Goal: Information Seeking & Learning: Learn about a topic

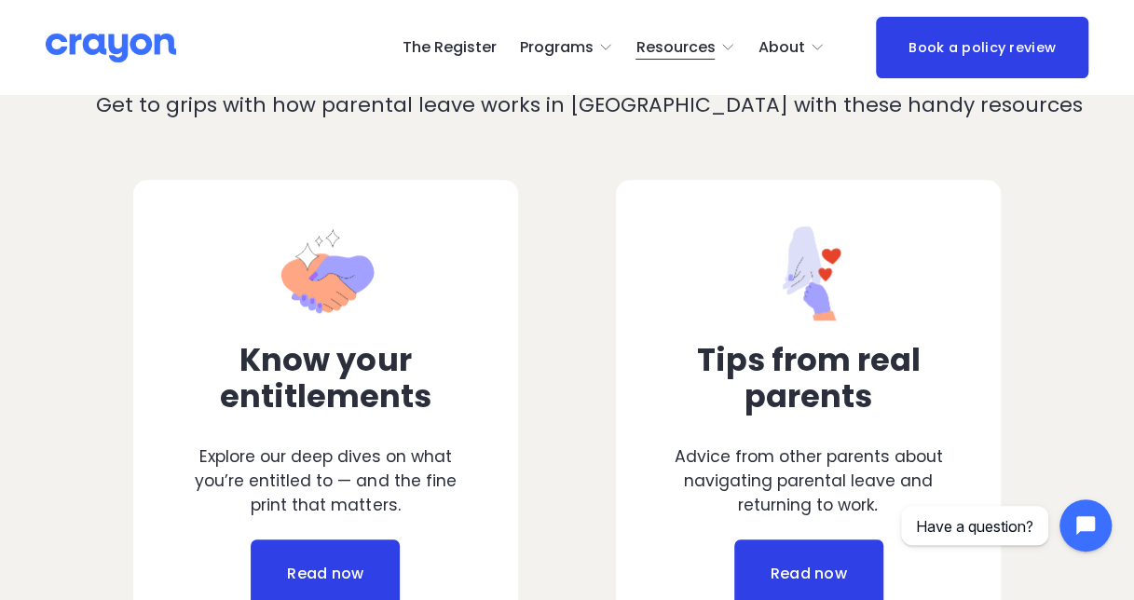
scroll to position [838, 0]
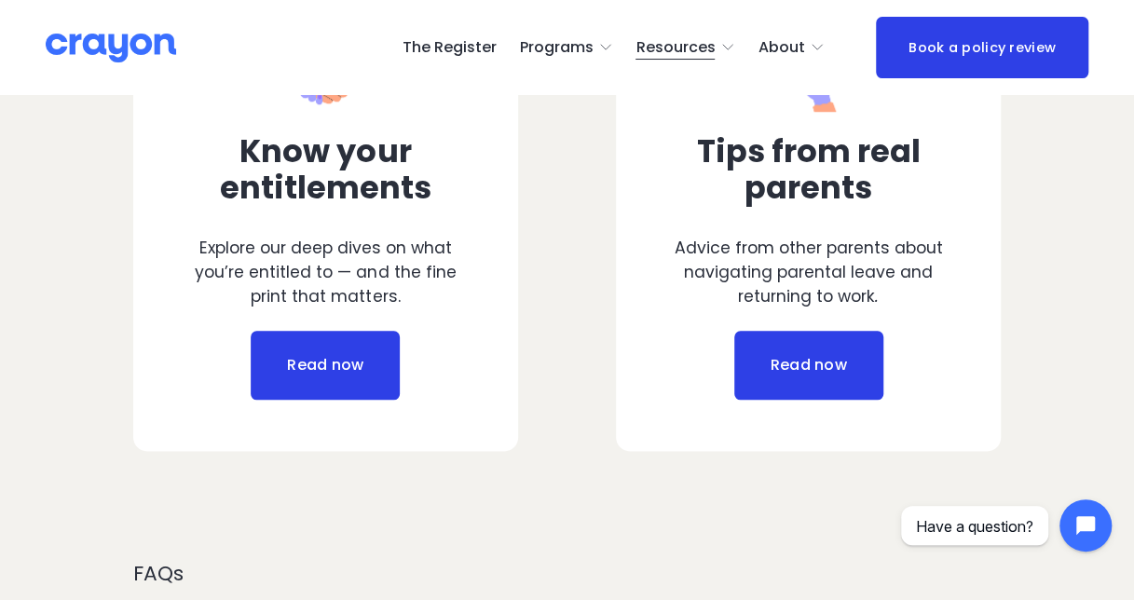
click at [320, 392] on link "Read now" at bounding box center [325, 365] width 149 height 69
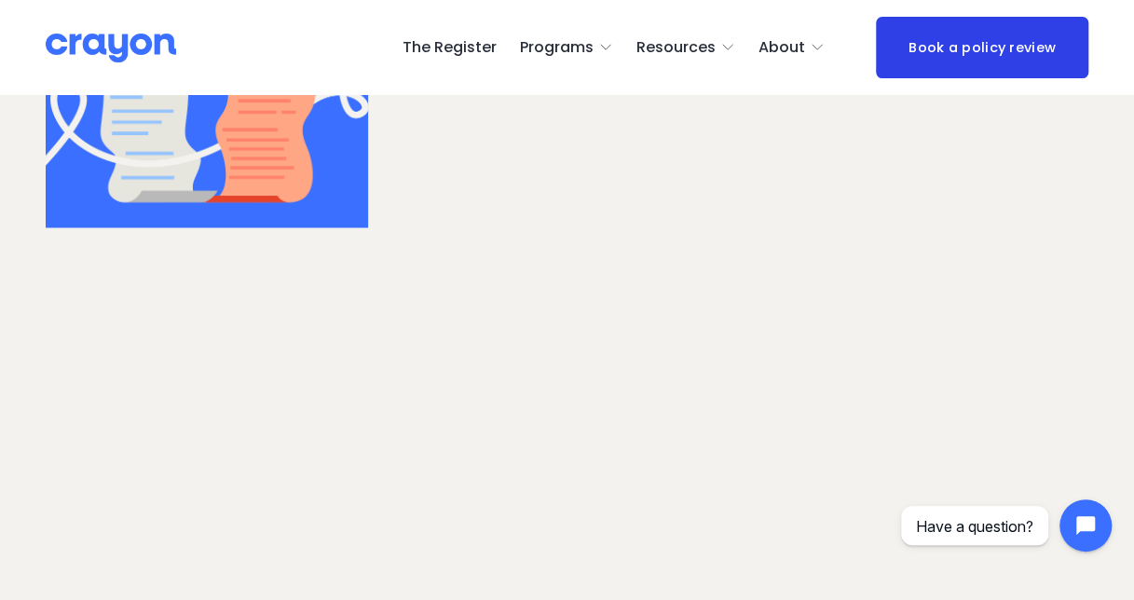
scroll to position [1956, 0]
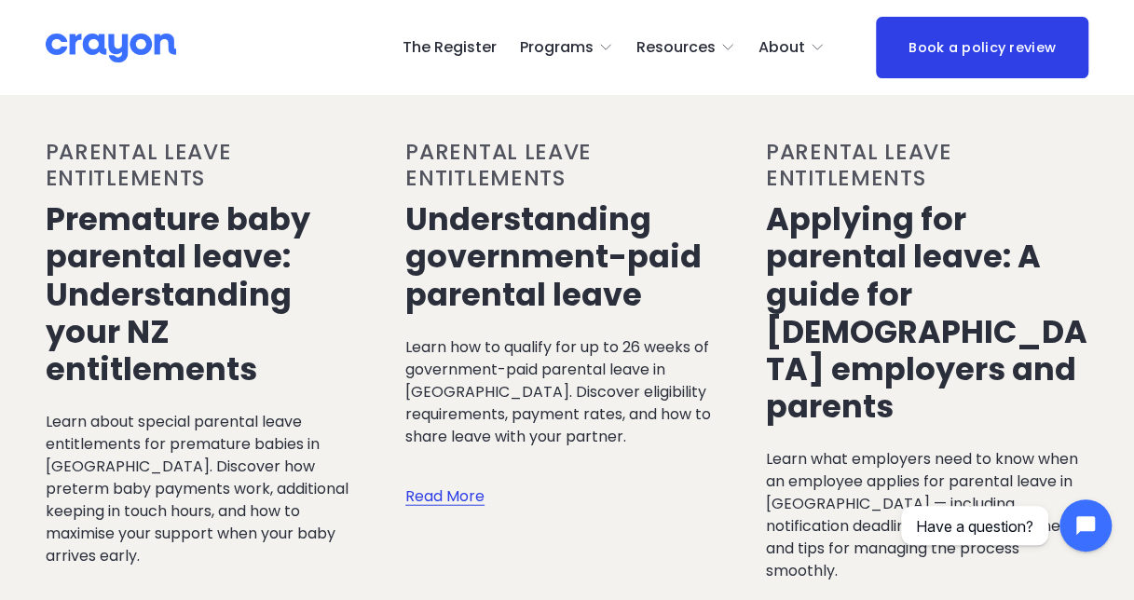
click at [436, 480] on link "Read More" at bounding box center [444, 478] width 79 height 61
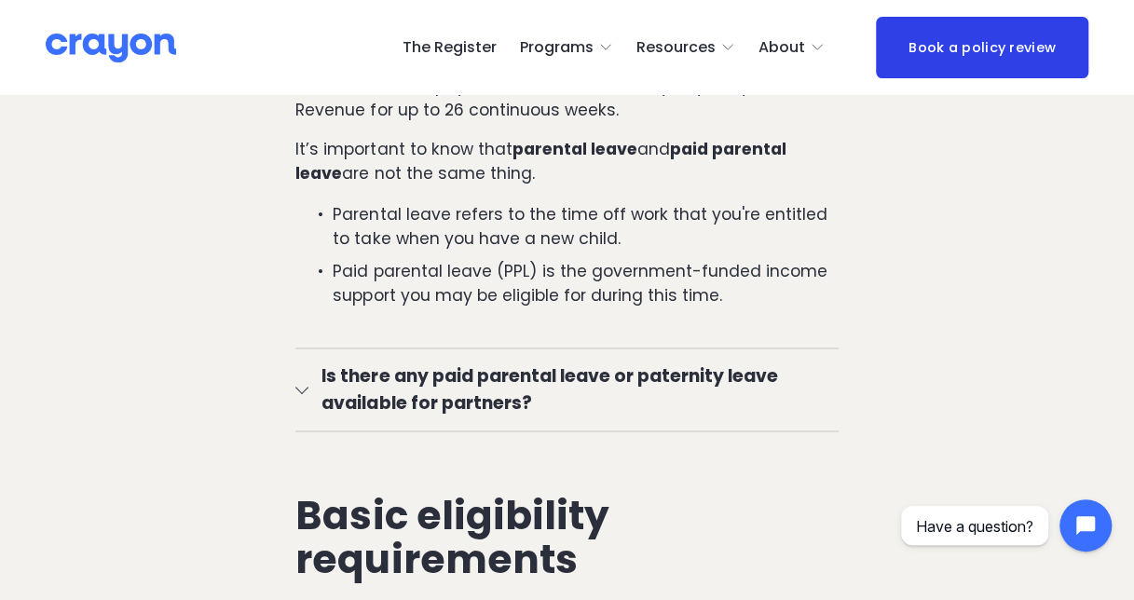
scroll to position [1304, 0]
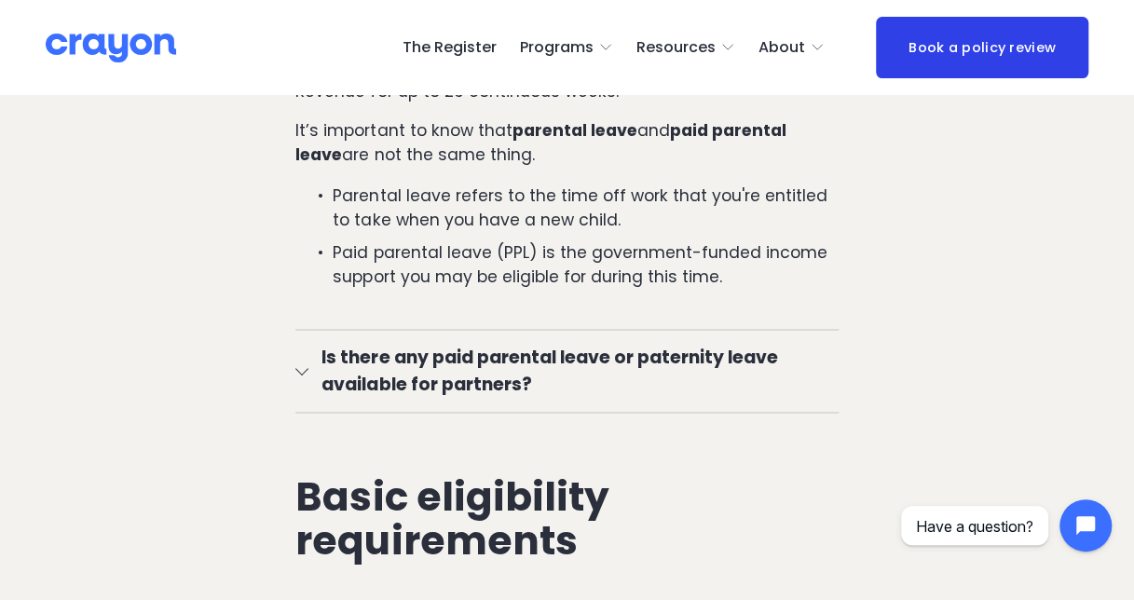
click at [544, 344] on span "Is there any paid parental leave or paternity leave available for partners?" at bounding box center [572, 371] width 529 height 54
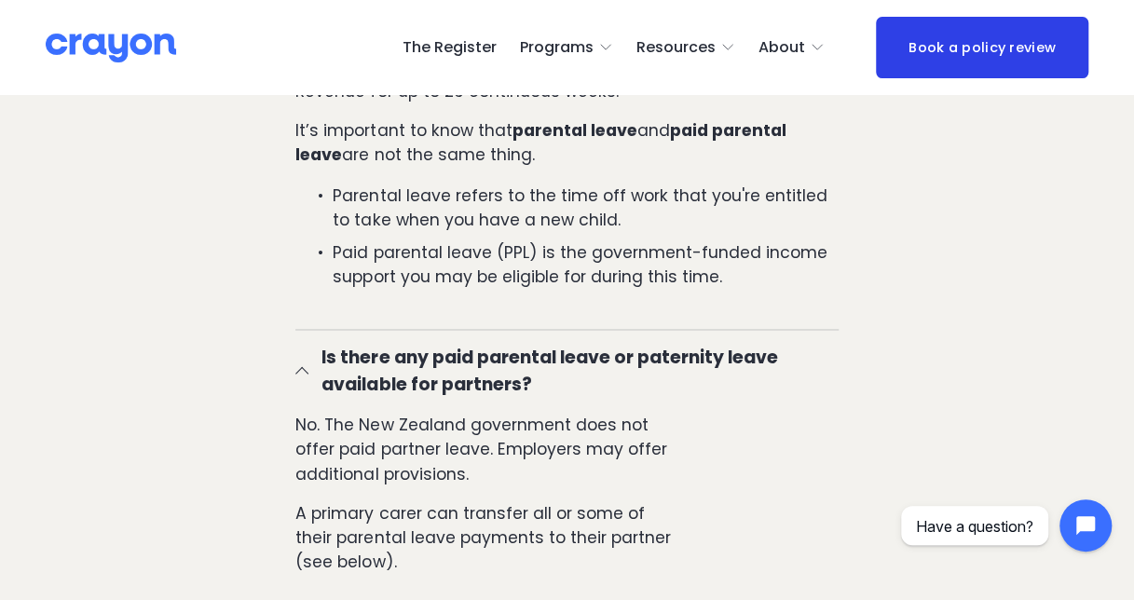
click at [294, 338] on div "Is there any paid parental leave or paternity leave available for partners? No.…" at bounding box center [566, 465] width 574 height 305
click at [291, 343] on div "Is there any paid parental leave or paternity leave available for partners? No.…" at bounding box center [566, 465] width 574 height 305
click at [325, 344] on span "Is there any paid parental leave or paternity leave available for partners?" at bounding box center [572, 371] width 529 height 54
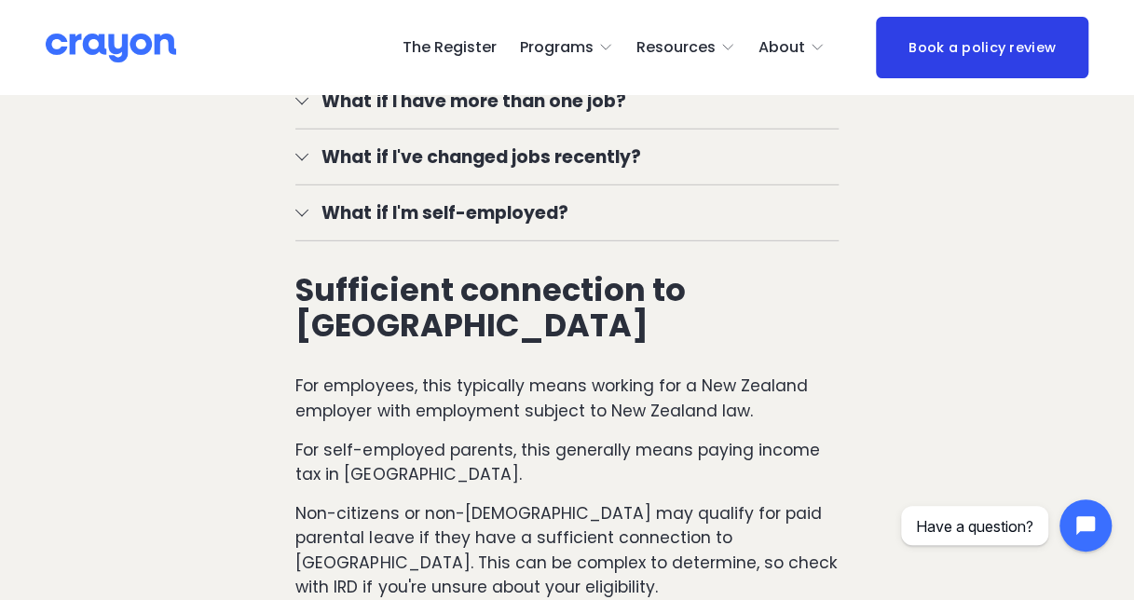
scroll to position [2608, 0]
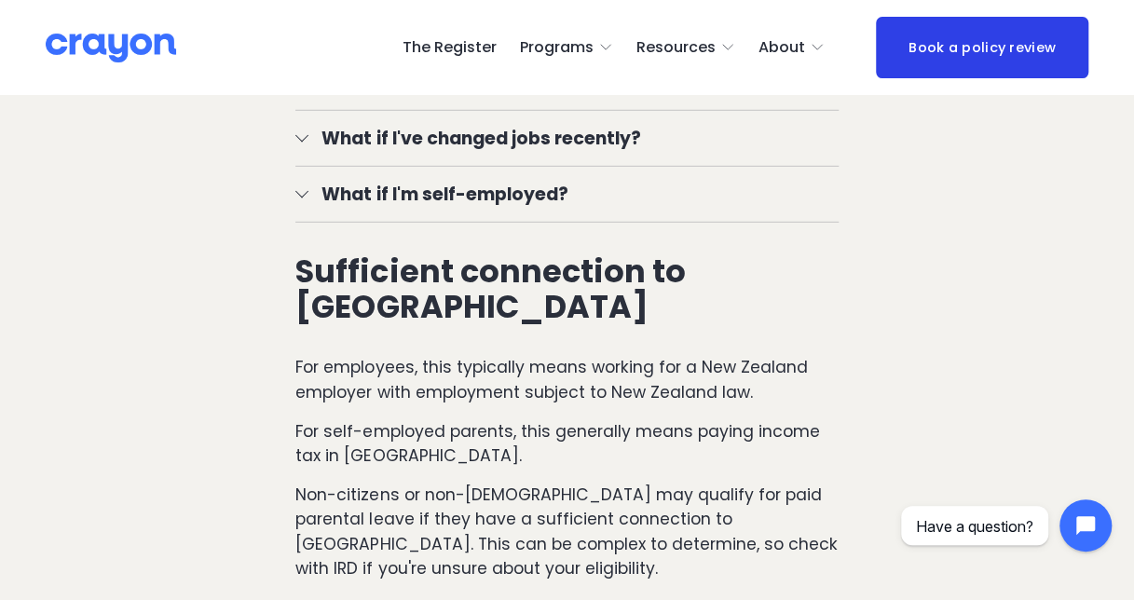
click at [458, 125] on span "What if I've changed jobs recently?" at bounding box center [572, 138] width 529 height 27
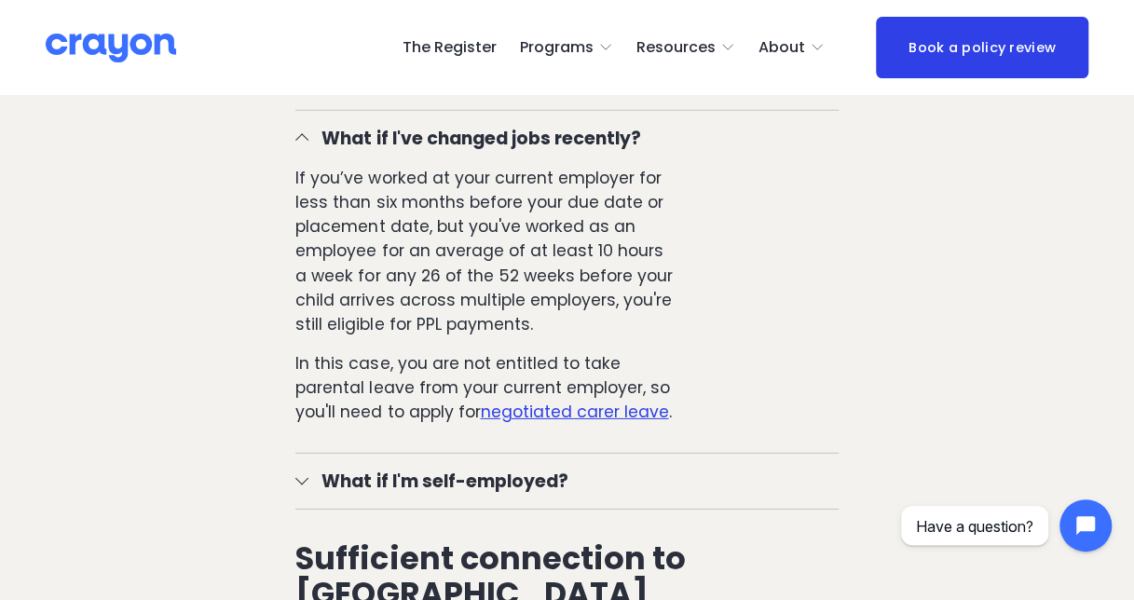
click at [307, 111] on button "What if I've changed jobs recently?" at bounding box center [566, 138] width 542 height 55
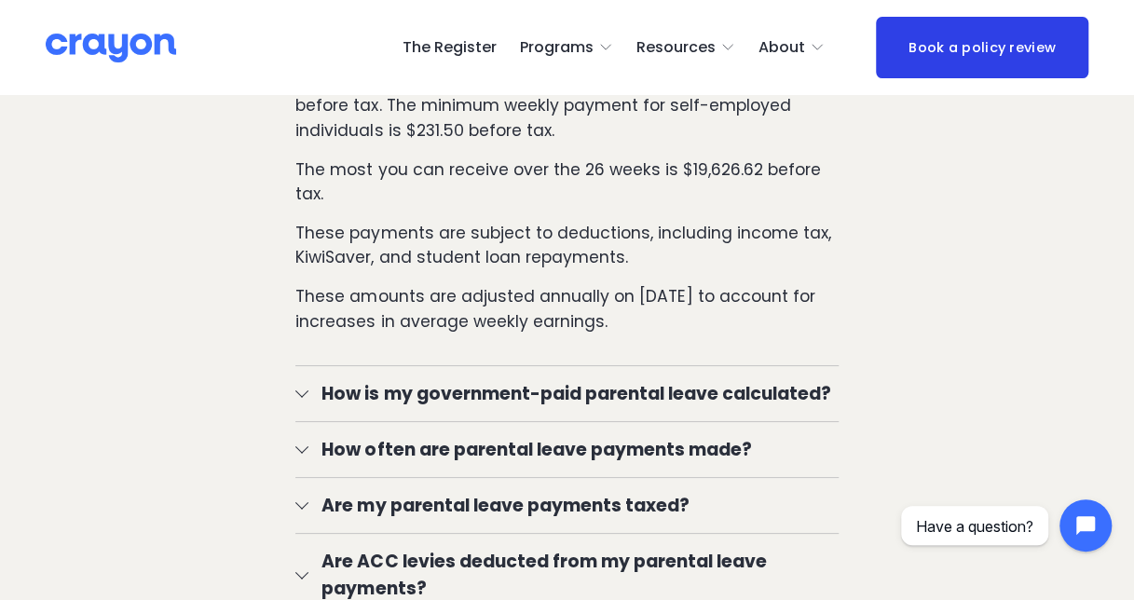
scroll to position [3354, 0]
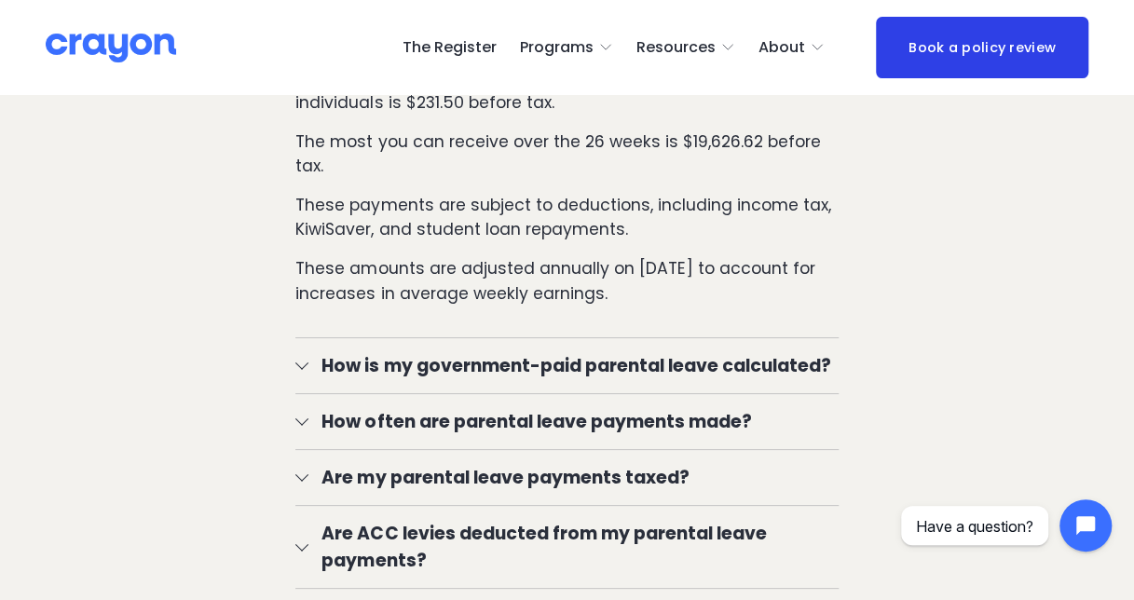
click at [801, 352] on span "How is my government-paid parental leave calculated?" at bounding box center [572, 365] width 529 height 27
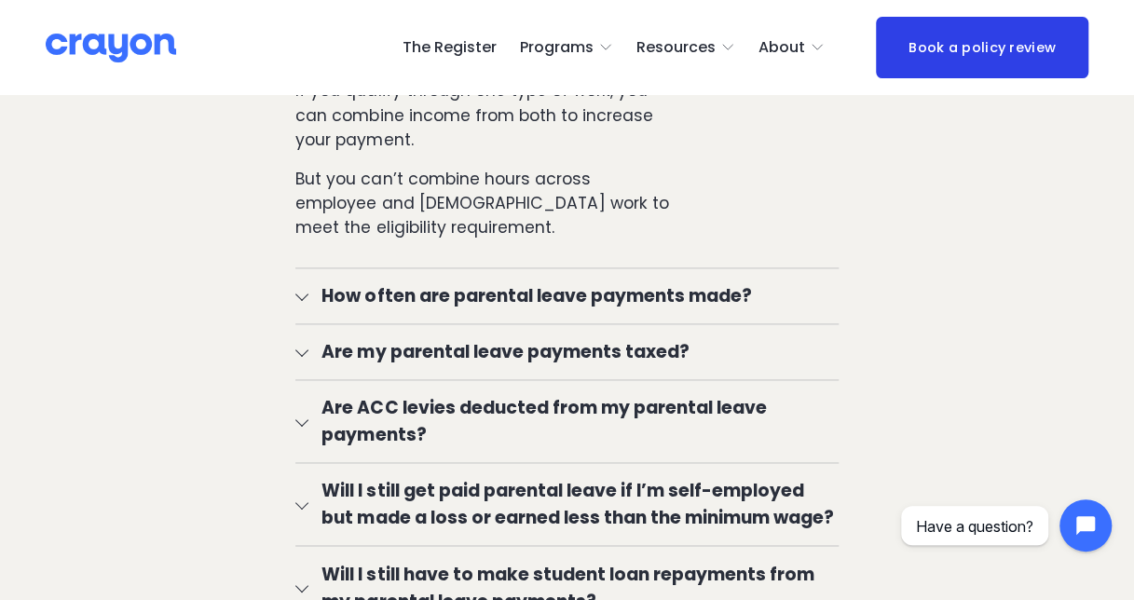
scroll to position [4565, 0]
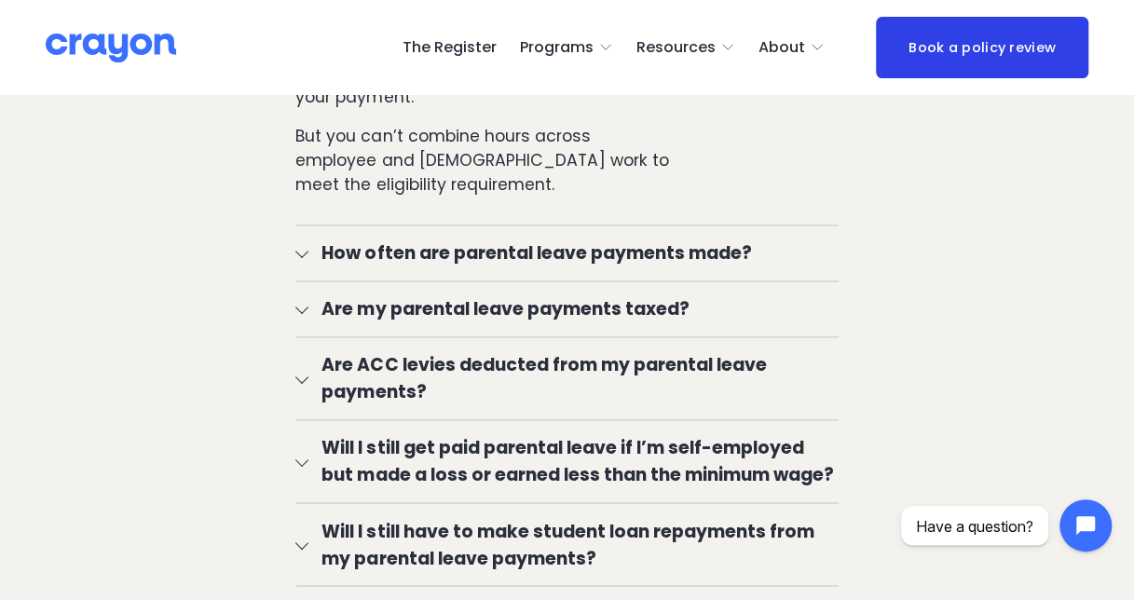
drag, startPoint x: 313, startPoint y: 223, endPoint x: 333, endPoint y: 225, distance: 19.7
click at [313, 239] on span "How often are parental leave payments made?" at bounding box center [572, 252] width 529 height 27
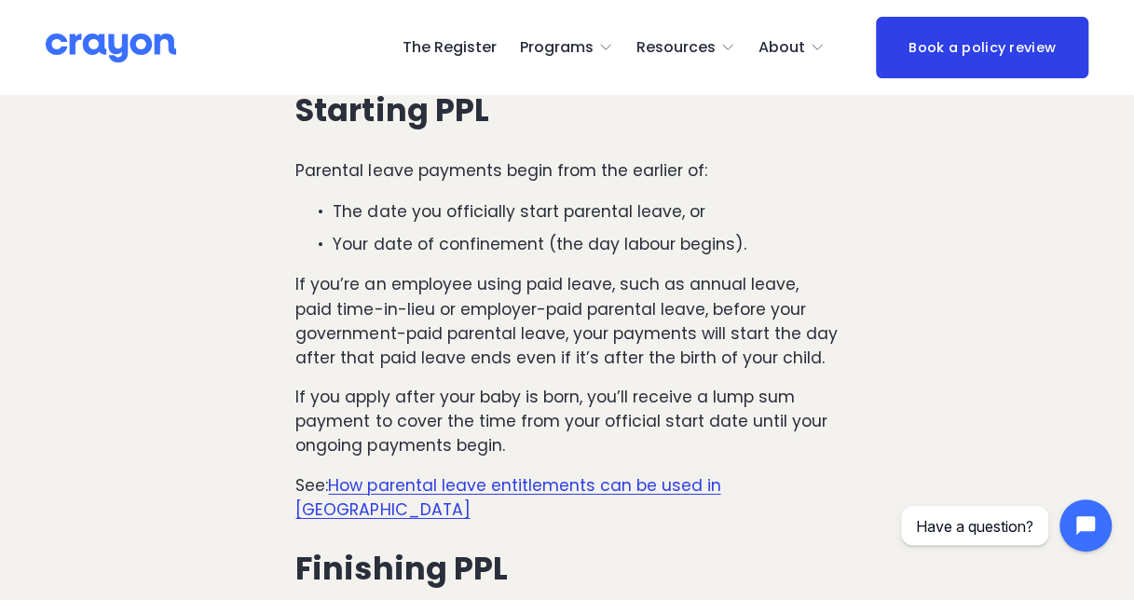
scroll to position [6521, 0]
